Goal: Transaction & Acquisition: Download file/media

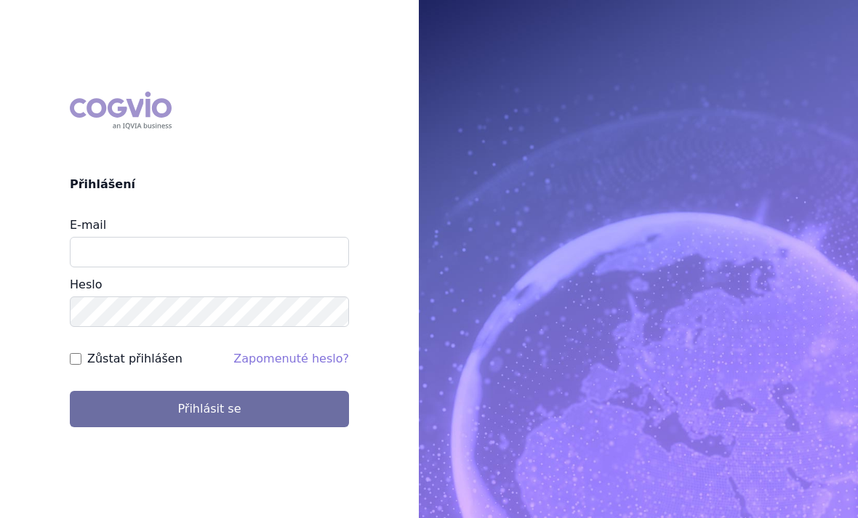
scroll to position [147, 0]
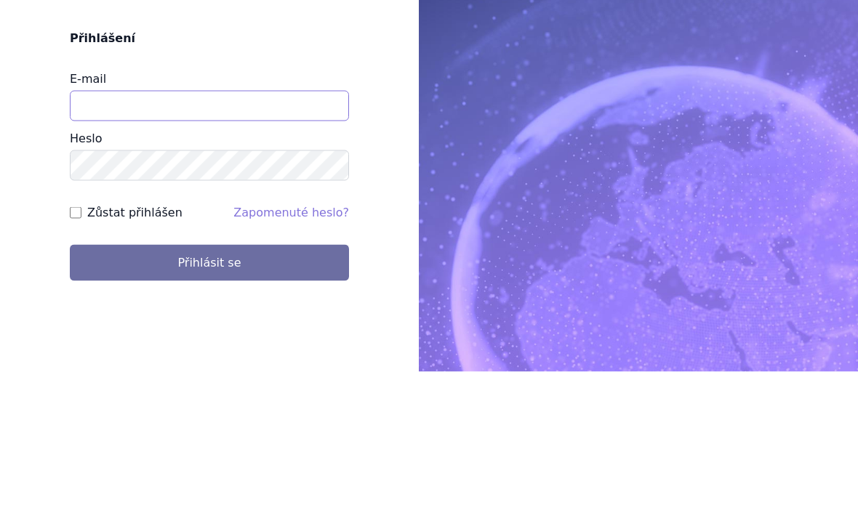
type input "jirihla@seznam.cz"
click at [209, 391] on button "Přihlásit se" at bounding box center [209, 409] width 279 height 36
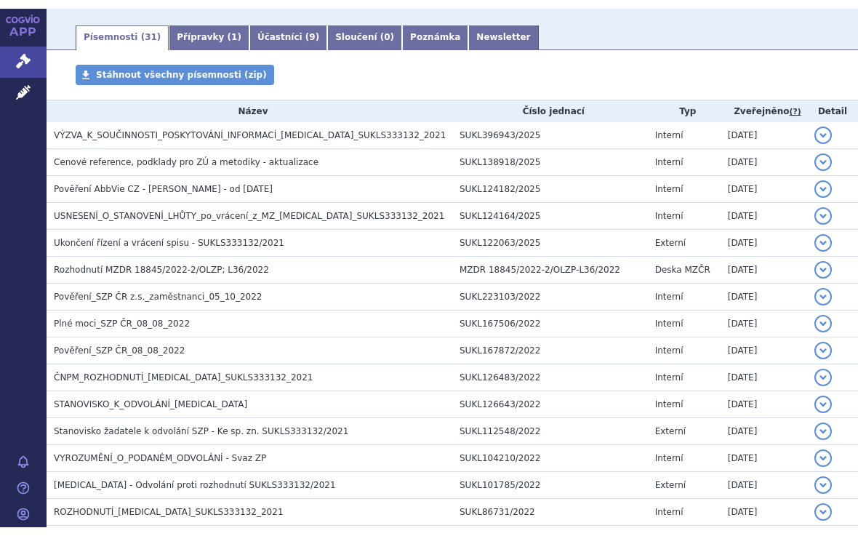
scroll to position [246, 0]
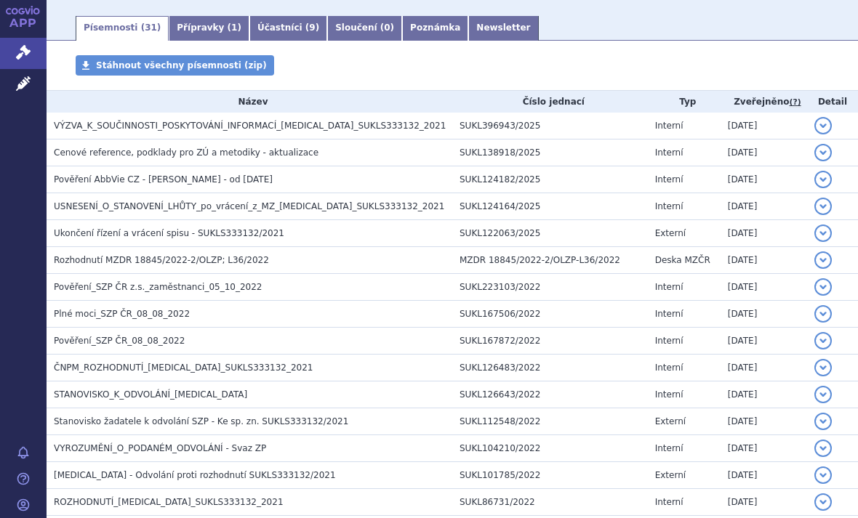
click at [121, 122] on span "VÝZVA_K_SOUČINNOSTI_POSKYTOVÁNÍ_INFORMACÍ_[MEDICAL_DATA]_SUKLS333132_2021" at bounding box center [250, 126] width 392 height 10
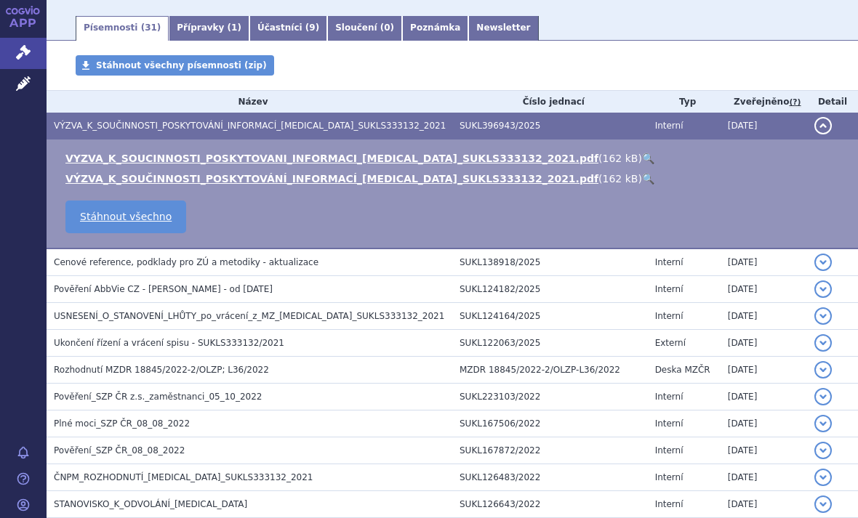
click at [129, 157] on link "VYZVA_K_SOUCINNOSTI_POSKYTOVANI_INFORMACI_[MEDICAL_DATA]_SUKLS333132_2021.pdf" at bounding box center [331, 159] width 533 height 12
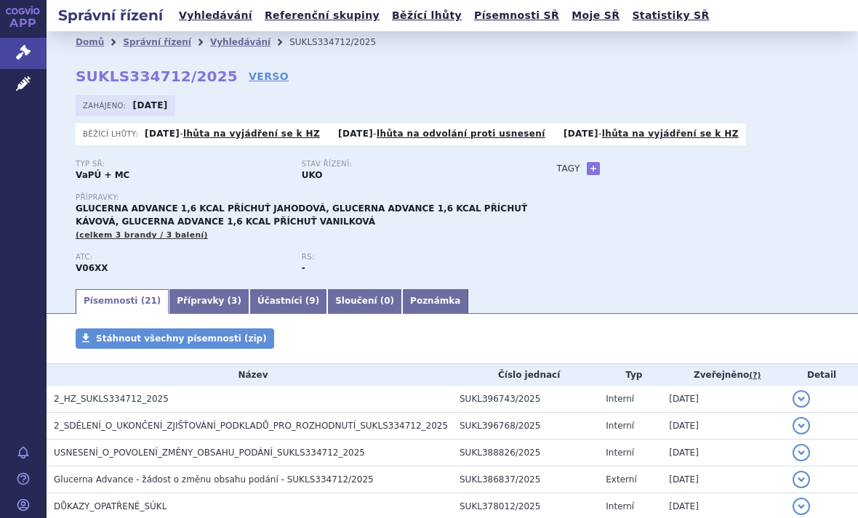
click at [108, 398] on span "2_HZ_SUKLS334712_2025" at bounding box center [111, 399] width 115 height 10
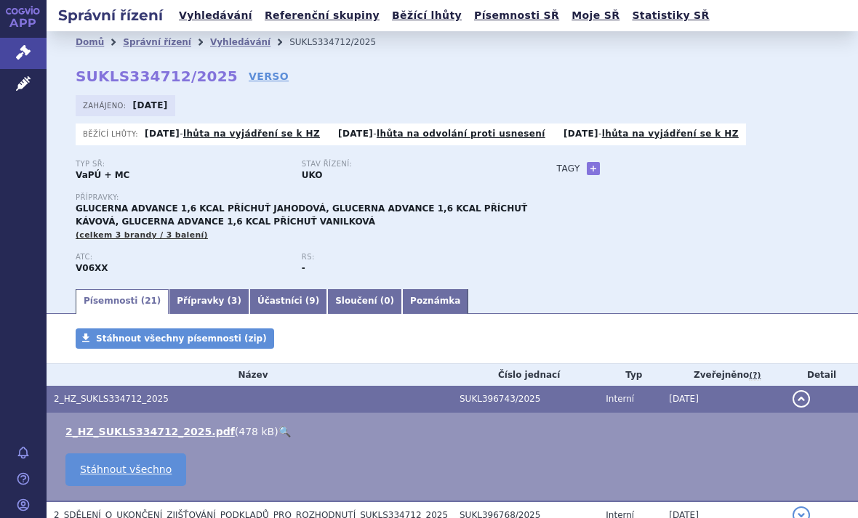
click at [121, 436] on link "2_HZ_SUKLS334712_2025.pdf" at bounding box center [149, 432] width 169 height 12
